Goal: Task Accomplishment & Management: Use online tool/utility

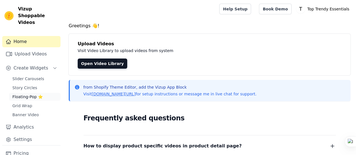
click at [27, 94] on span "Floating-Pop ⭐" at bounding box center [27, 97] width 30 height 6
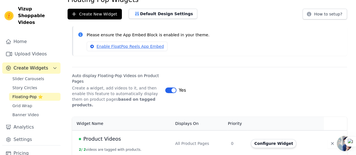
scroll to position [51, 0]
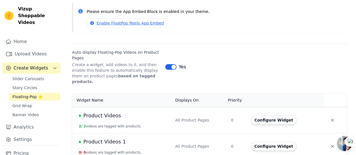
click at [184, 117] on div "All Product Pages" at bounding box center [199, 120] width 49 height 6
click at [269, 116] on button "Configure Widget" at bounding box center [273, 120] width 46 height 9
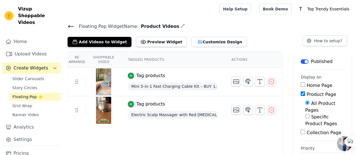
click at [143, 84] on span "Mini 5-in-1 Fast Charging Cable Kit – BUY 1, GET 1 FREE!" at bounding box center [173, 86] width 90 height 8
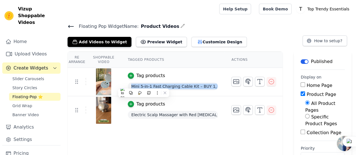
click at [143, 84] on span "Mini 5-in-1 Fast Charging Cable Kit – BUY 1, GET 1 FREE!" at bounding box center [173, 86] width 90 height 8
copy span "Mini 5-in-1 Fast Charging Cable Kit – BUY 1, GET 1 FREE!"
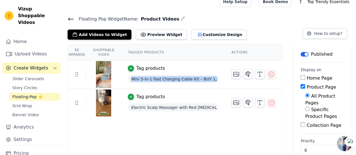
scroll to position [11, 0]
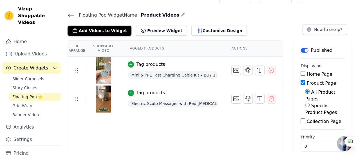
click at [184, 126] on div "Re Arrange Shoppable Video Tagged Products Actions Tag products Mini 5-in-1 Fas…" at bounding box center [174, 101] width 215 height 123
click at [100, 31] on button "Add Videos to Widget" at bounding box center [99, 31] width 64 height 10
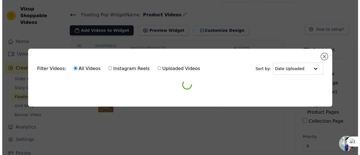
scroll to position [0, 0]
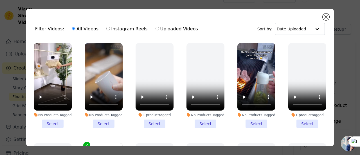
click at [56, 121] on li "No Products Tagged Select" at bounding box center [53, 85] width 38 height 85
click at [0, 0] on input "No Products Tagged Select" at bounding box center [0, 0] width 0 height 0
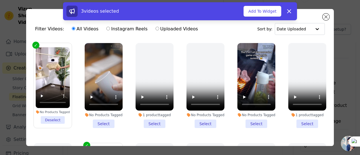
click at [327, 17] on div "3 videos selected Add To Widget Dismiss" at bounding box center [180, 12] width 360 height 20
click at [291, 12] on icon at bounding box center [289, 11] width 7 height 7
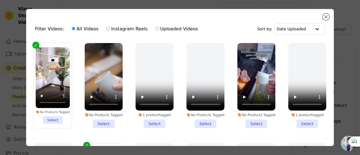
click at [51, 124] on li "No Products Tagged Select" at bounding box center [53, 85] width 34 height 76
click at [0, 0] on input "No Products Tagged Select" at bounding box center [0, 0] width 0 height 0
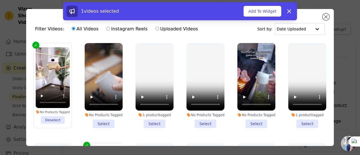
click at [105, 122] on li "No Products Tagged Select" at bounding box center [104, 85] width 38 height 85
click at [0, 0] on input "No Products Tagged Select" at bounding box center [0, 0] width 0 height 0
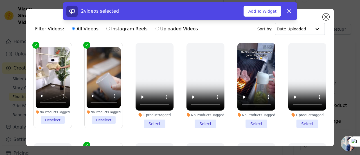
click at [255, 124] on li "No Products Tagged Select" at bounding box center [256, 85] width 38 height 85
click at [0, 0] on input "No Products Tagged Select" at bounding box center [0, 0] width 0 height 0
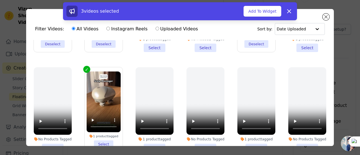
scroll to position [84, 0]
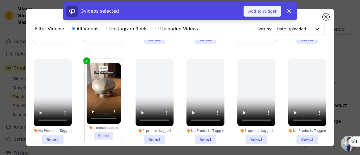
click at [267, 13] on button "Add To Widget" at bounding box center [262, 11] width 38 height 11
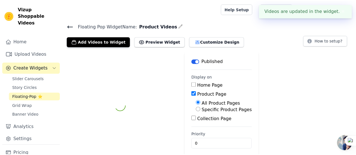
scroll to position [4, 0]
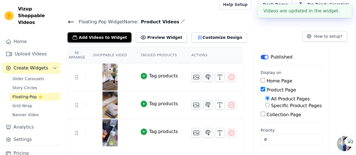
click at [158, 75] on div "Tag products" at bounding box center [163, 76] width 29 height 7
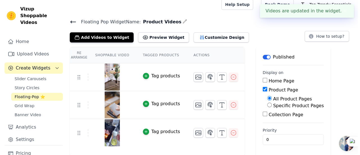
scroll to position [0, 0]
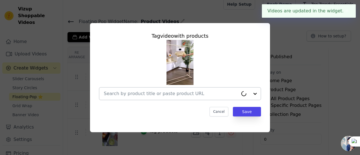
click at [165, 95] on input "text" at bounding box center [171, 93] width 134 height 7
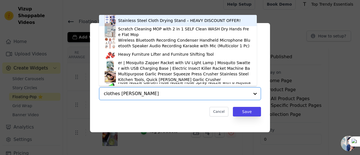
type input "clothes dryer"
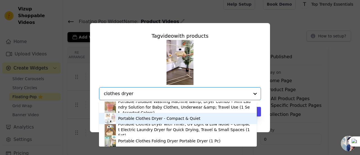
click at [156, 121] on div "Portable Clothes Dryer - Compact & Quiet" at bounding box center [178, 118] width 146 height 11
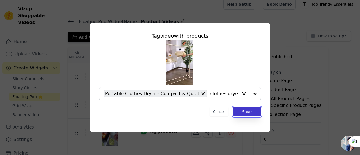
click at [246, 114] on button "Save" at bounding box center [247, 112] width 28 height 10
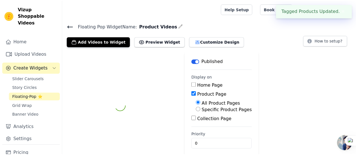
scroll to position [4, 0]
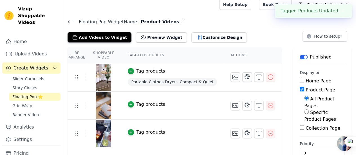
click at [149, 105] on div "Tag products" at bounding box center [150, 104] width 29 height 7
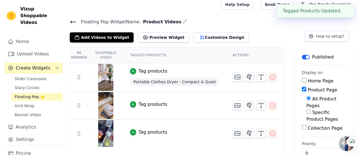
scroll to position [0, 0]
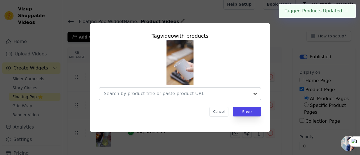
click at [170, 96] on input "text" at bounding box center [177, 93] width 146 height 7
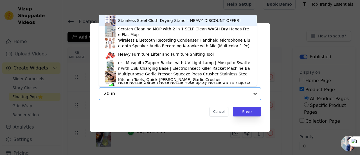
type input "20 in 1"
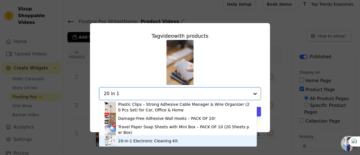
click at [157, 141] on div "20-in-1 Electronic Cleaning Kit" at bounding box center [148, 141] width 60 height 6
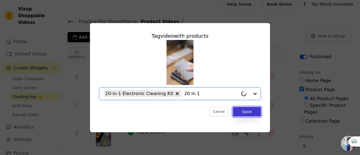
click at [245, 114] on button "Save" at bounding box center [247, 112] width 28 height 10
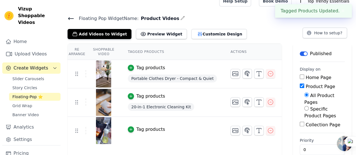
scroll to position [11, 0]
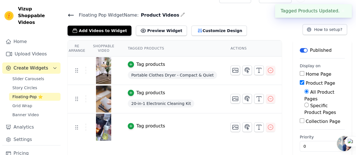
click at [143, 126] on div "Tag products" at bounding box center [150, 126] width 29 height 7
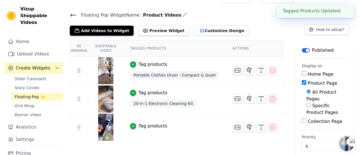
scroll to position [0, 0]
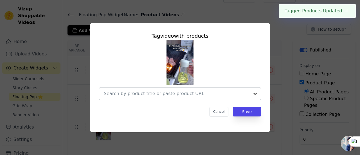
click at [172, 95] on input "text" at bounding box center [177, 93] width 146 height 7
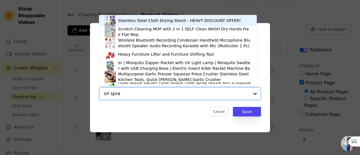
type input "oil spray"
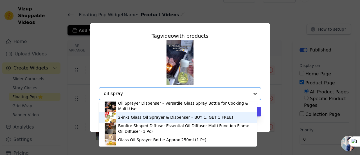
scroll to position [1, 0]
click at [152, 116] on div "2-in-1 Glass Oil Sprayer & Dispenser – BUY 1, GET 1 FREE!" at bounding box center [175, 117] width 115 height 6
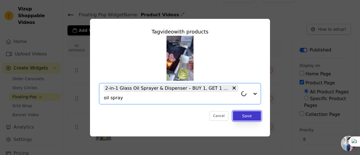
click at [245, 115] on button "Save" at bounding box center [247, 116] width 28 height 10
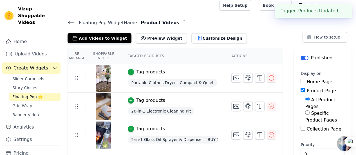
scroll to position [0, 0]
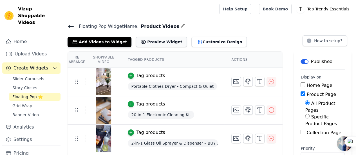
click at [147, 41] on button "Preview Widget" at bounding box center [161, 42] width 51 height 10
